Goal: Information Seeking & Learning: Learn about a topic

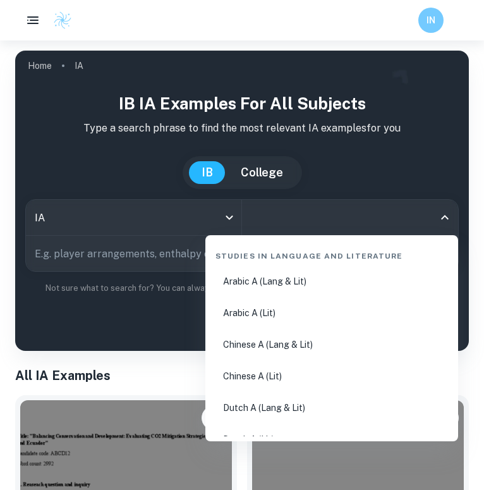
click at [286, 216] on input "All Subjects" at bounding box center [341, 217] width 186 height 24
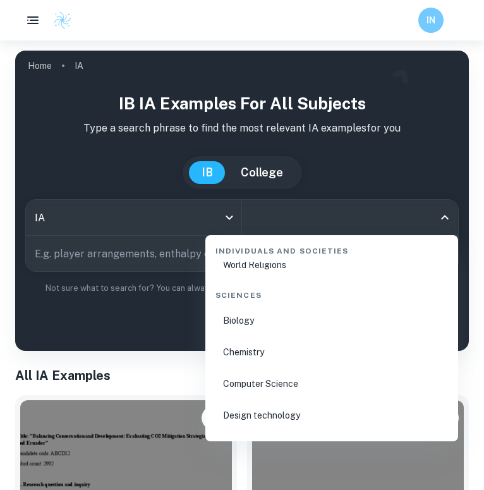
scroll to position [1940, 0]
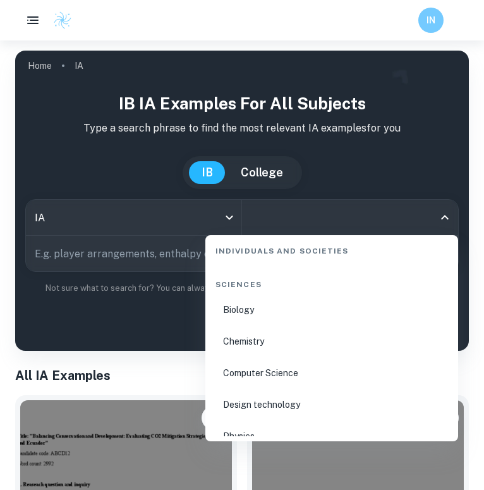
click at [265, 343] on li "Chemistry" at bounding box center [332, 341] width 243 height 29
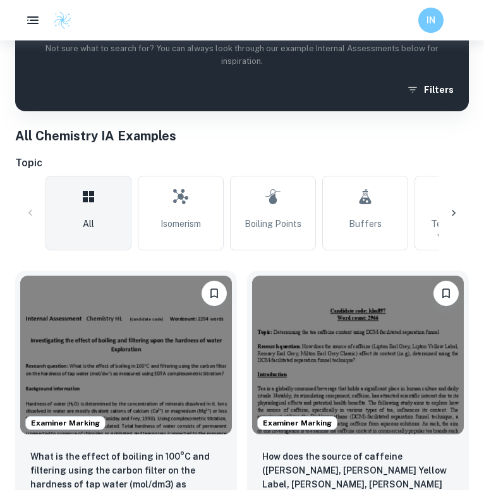
scroll to position [431, 0]
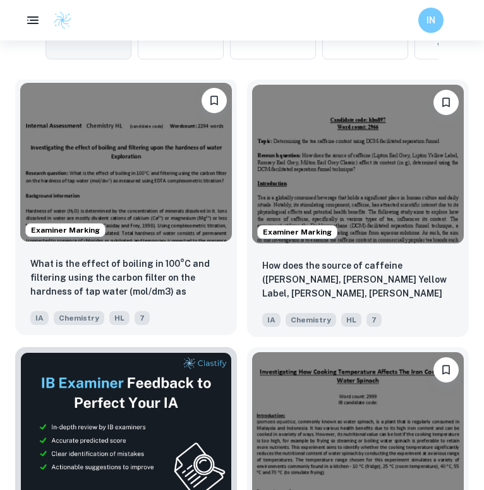
click at [183, 276] on p "What is the effect of boiling in 100°C and filtering using the carbon filter on…" at bounding box center [126, 278] width 192 height 43
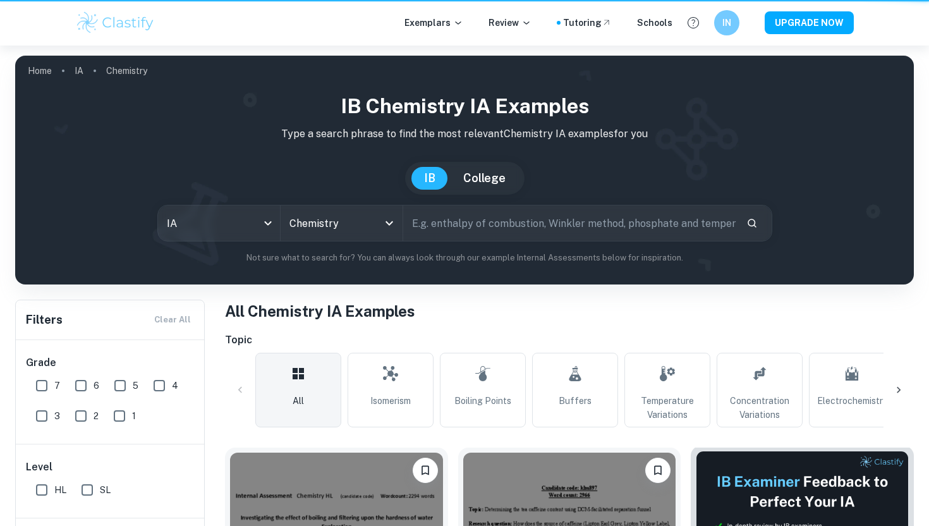
scroll to position [431, 0]
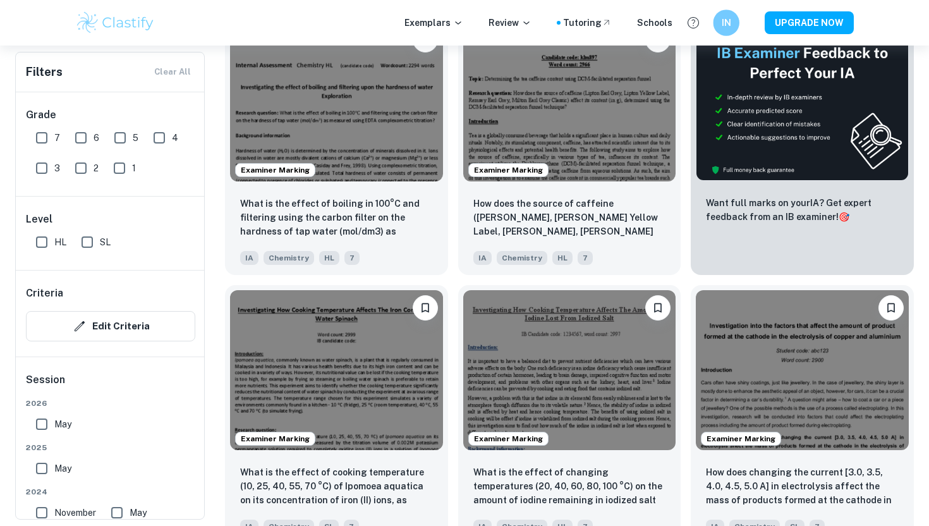
click at [484, 24] on h6 "IN" at bounding box center [726, 23] width 15 height 15
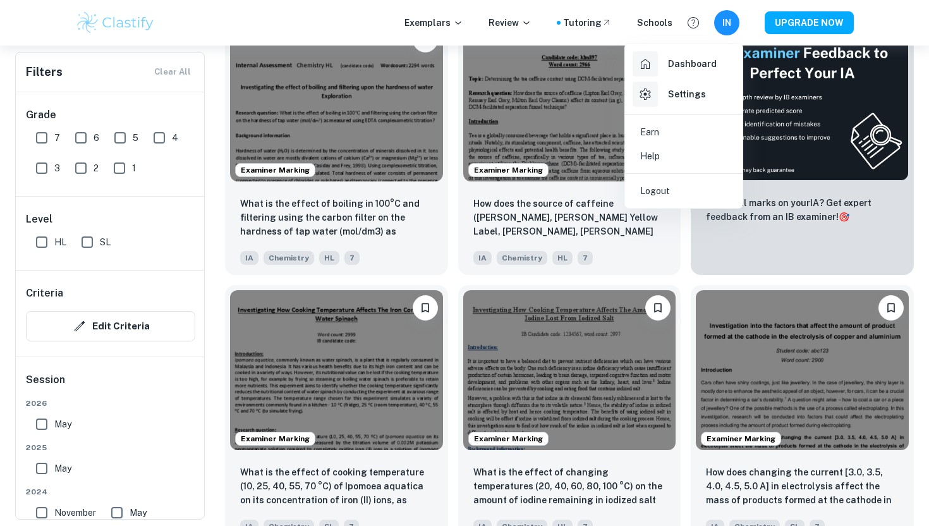
click at [484, 25] on div at bounding box center [464, 263] width 929 height 526
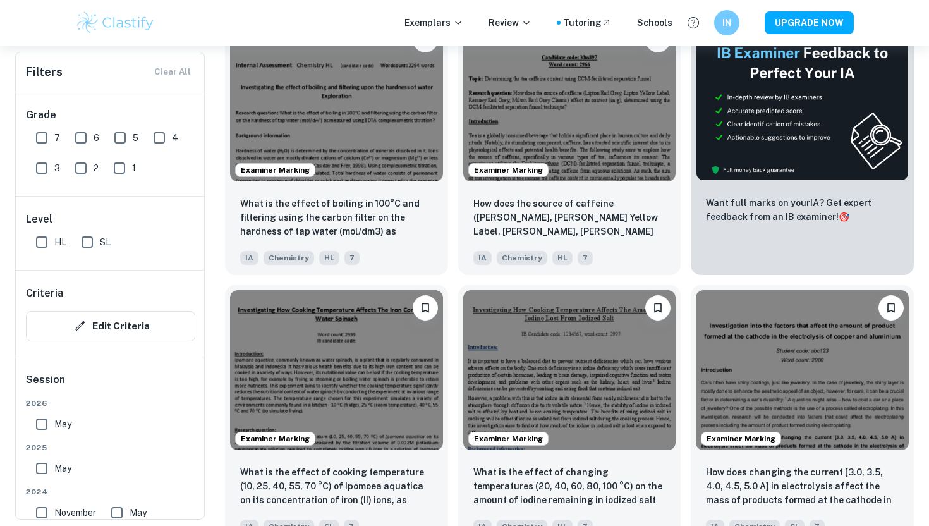
click at [484, 25] on h6 "IN" at bounding box center [727, 23] width 15 height 14
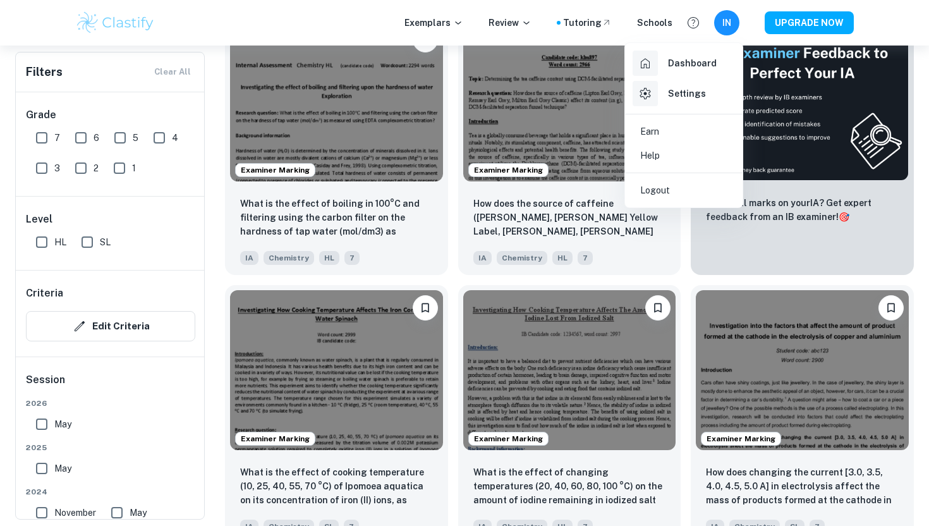
click at [484, 25] on div at bounding box center [464, 263] width 929 height 526
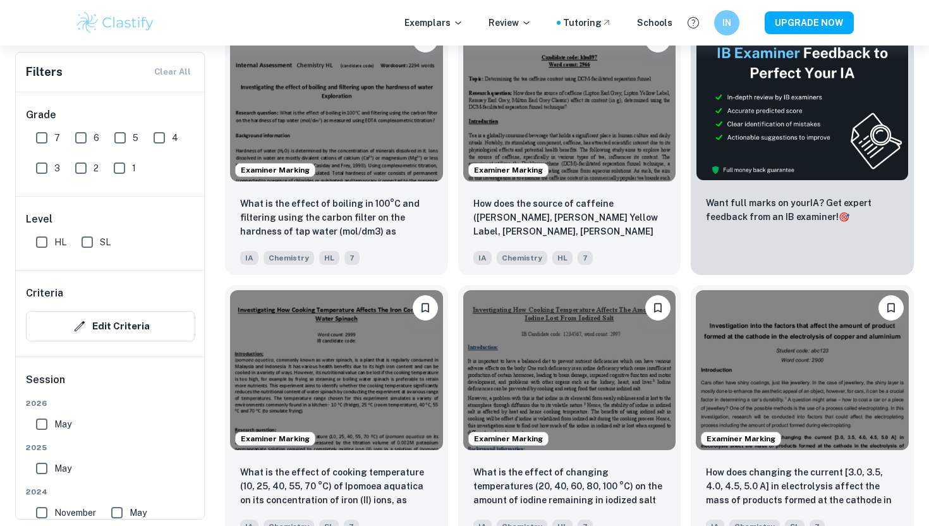
click at [484, 25] on h6 "IN" at bounding box center [727, 23] width 15 height 14
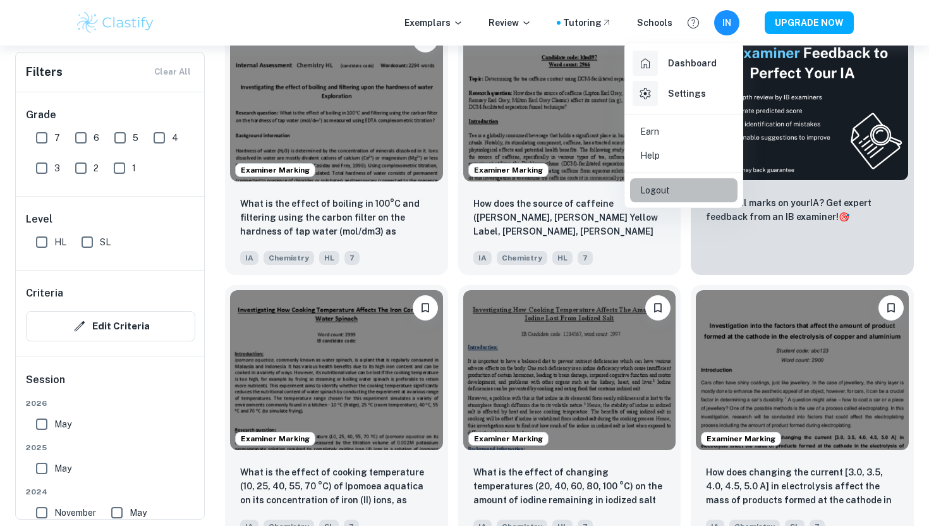
click at [484, 188] on li "Logout" at bounding box center [683, 190] width 107 height 24
